Goal: Navigation & Orientation: Find specific page/section

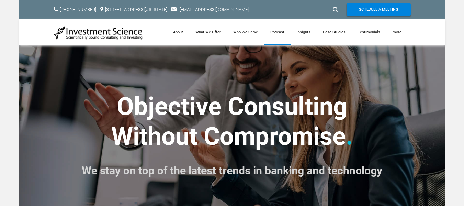
click at [283, 32] on link "Podcast" at bounding box center [277, 32] width 26 height 26
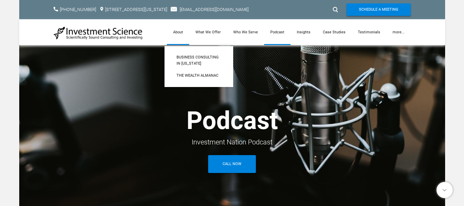
click at [179, 31] on link "About" at bounding box center [178, 32] width 22 height 26
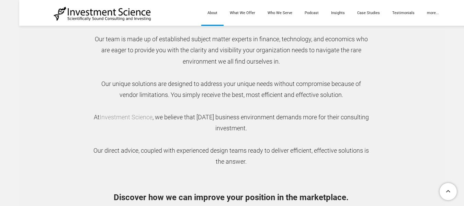
scroll to position [344, 0]
